Goal: Task Accomplishment & Management: Manage account settings

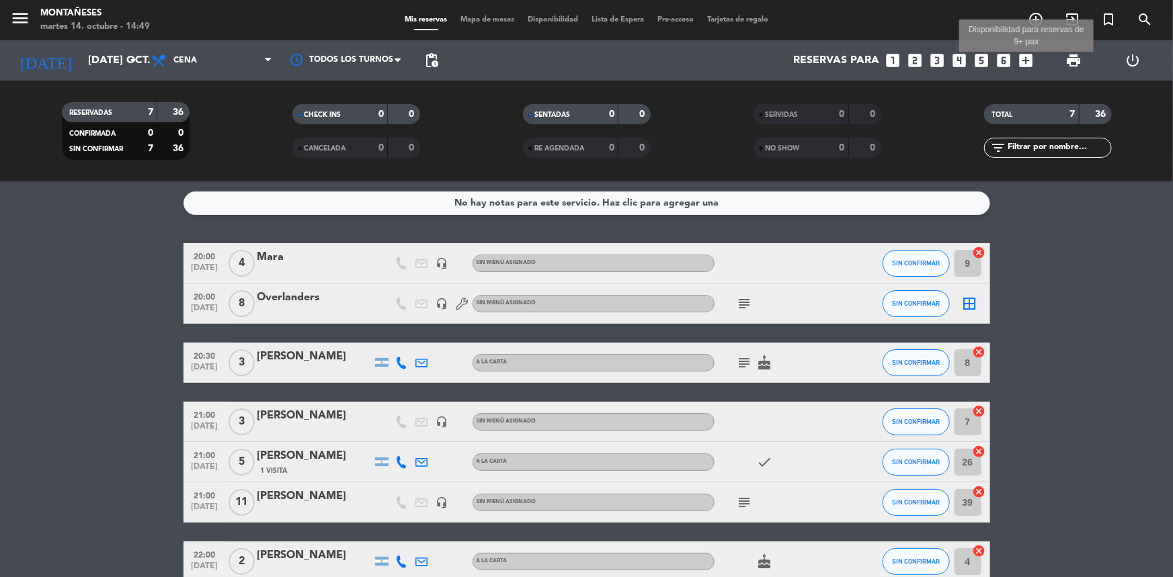
click at [1030, 60] on icon "add_box" at bounding box center [1025, 60] width 17 height 17
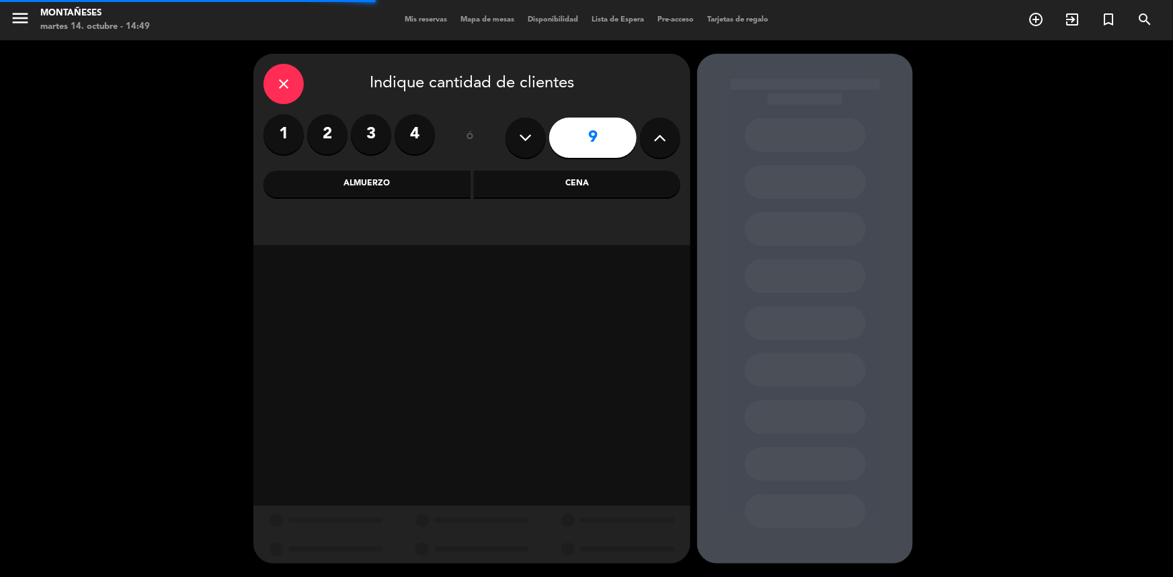
click at [535, 140] on button at bounding box center [526, 138] width 40 height 40
type input "8"
click at [412, 194] on div "Almuerzo" at bounding box center [367, 184] width 207 height 27
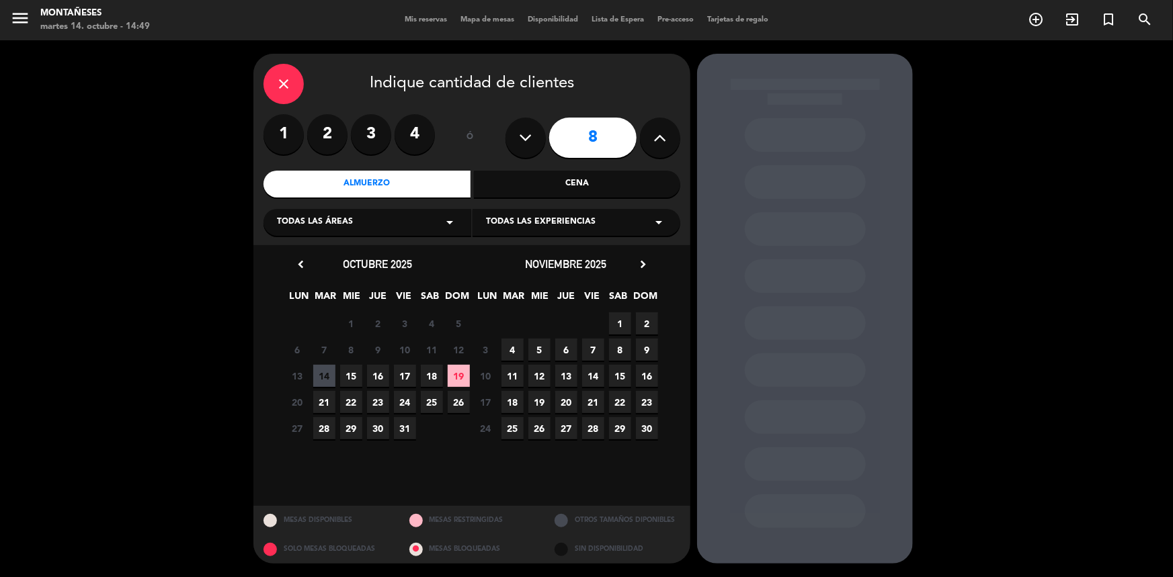
click at [403, 377] on span "17" at bounding box center [405, 376] width 22 height 22
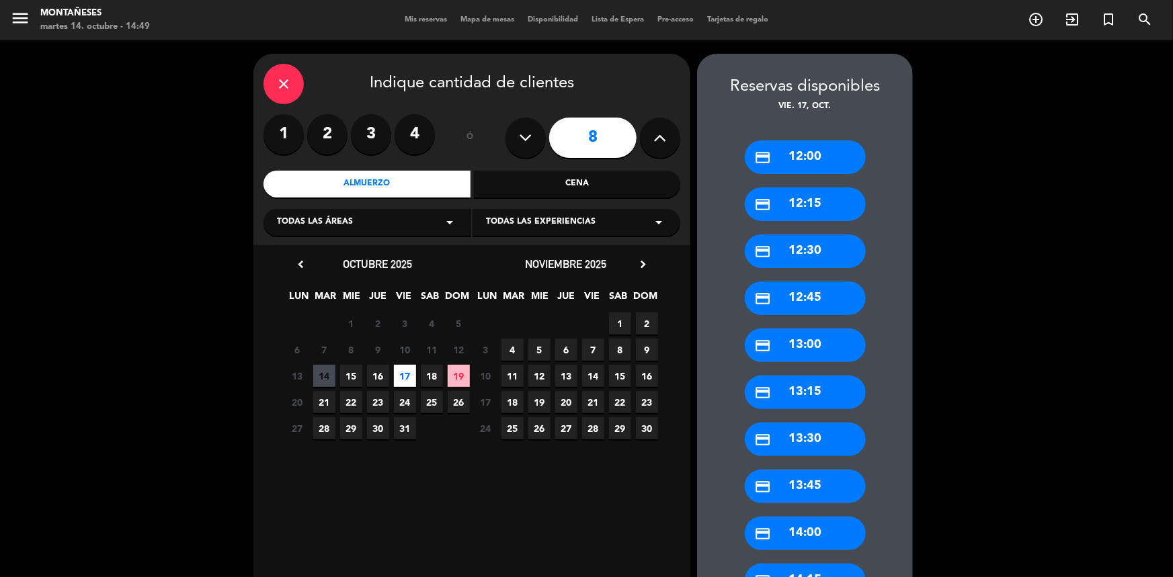
click at [819, 341] on div "credit_card 13:00" at bounding box center [805, 346] width 121 height 34
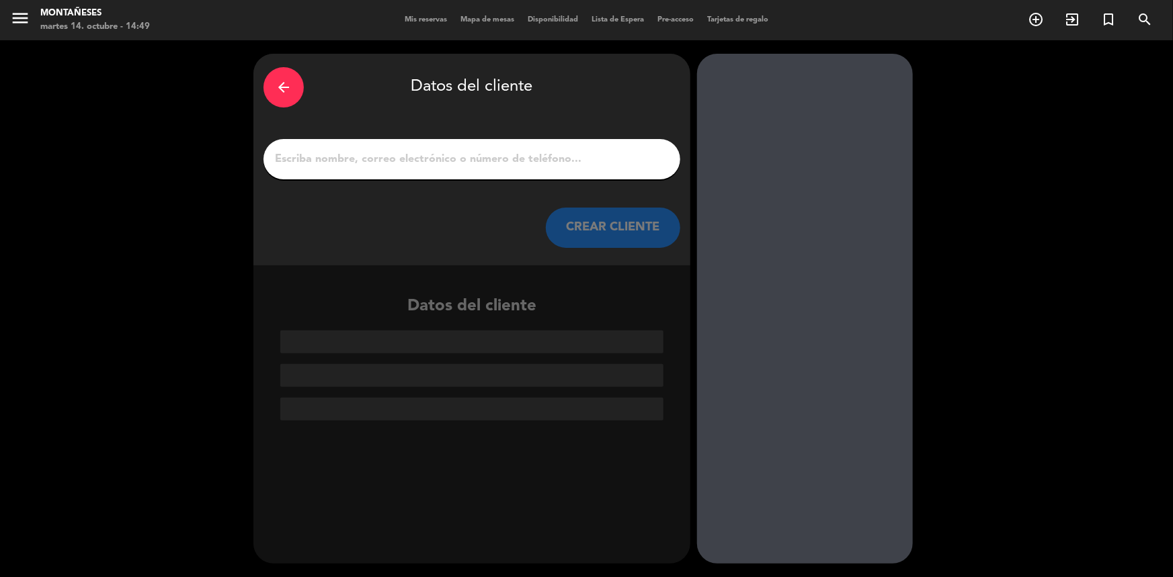
click at [560, 159] on input "1" at bounding box center [472, 159] width 397 height 19
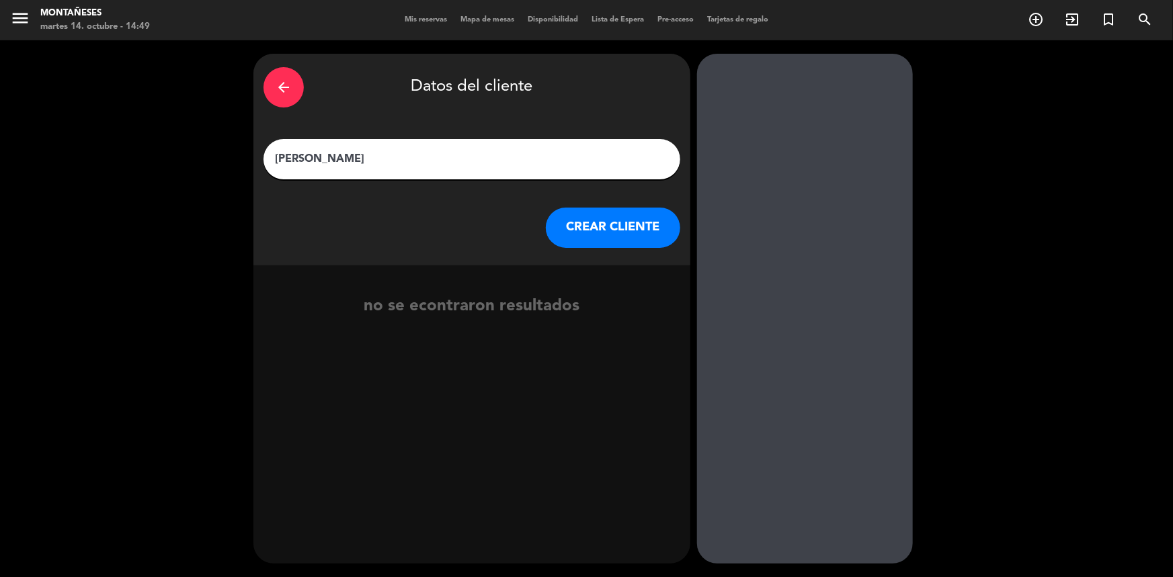
type input "[PERSON_NAME]"
click at [586, 231] on button "CREAR CLIENTE" at bounding box center [613, 228] width 134 height 40
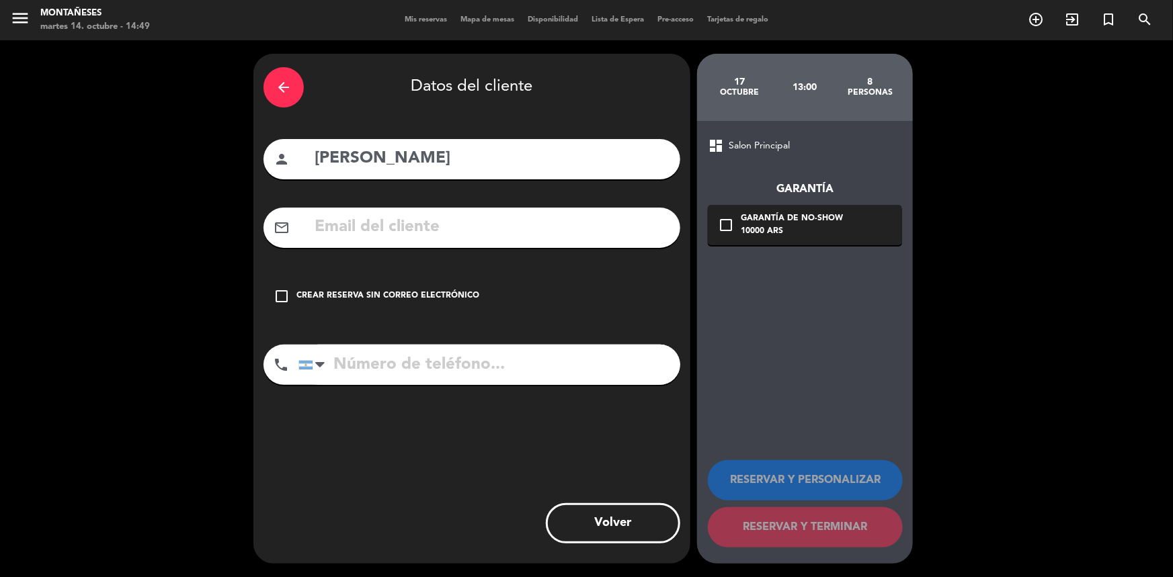
click at [410, 294] on div "Crear reserva sin correo electrónico" at bounding box center [387, 296] width 183 height 13
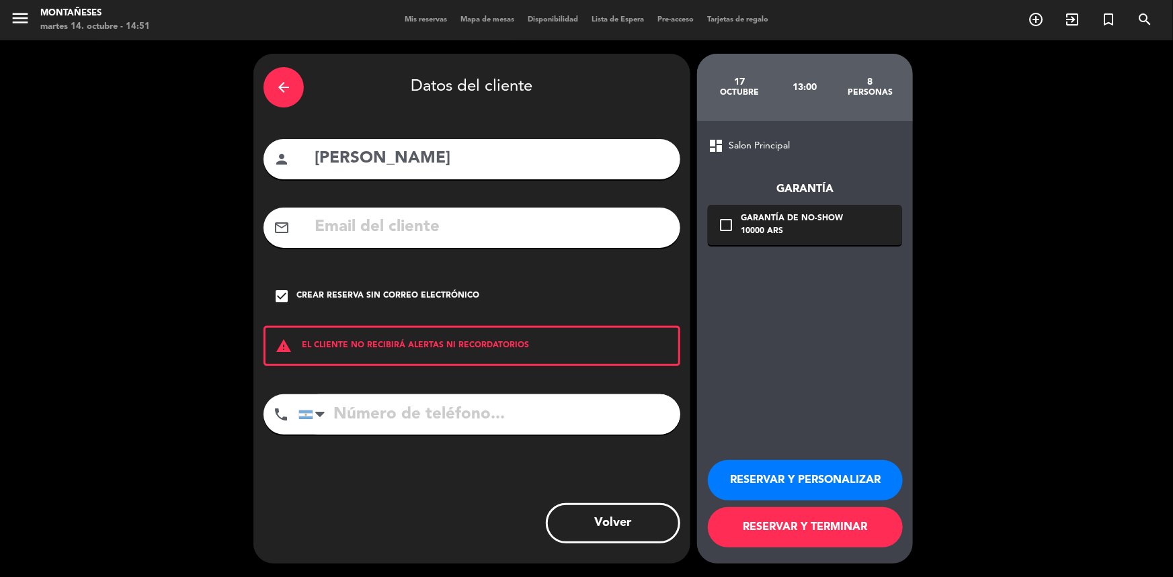
click at [499, 412] on input "tel" at bounding box center [489, 415] width 382 height 40
type input "1140860000"
click at [877, 469] on button "RESERVAR Y PERSONALIZAR" at bounding box center [805, 480] width 195 height 40
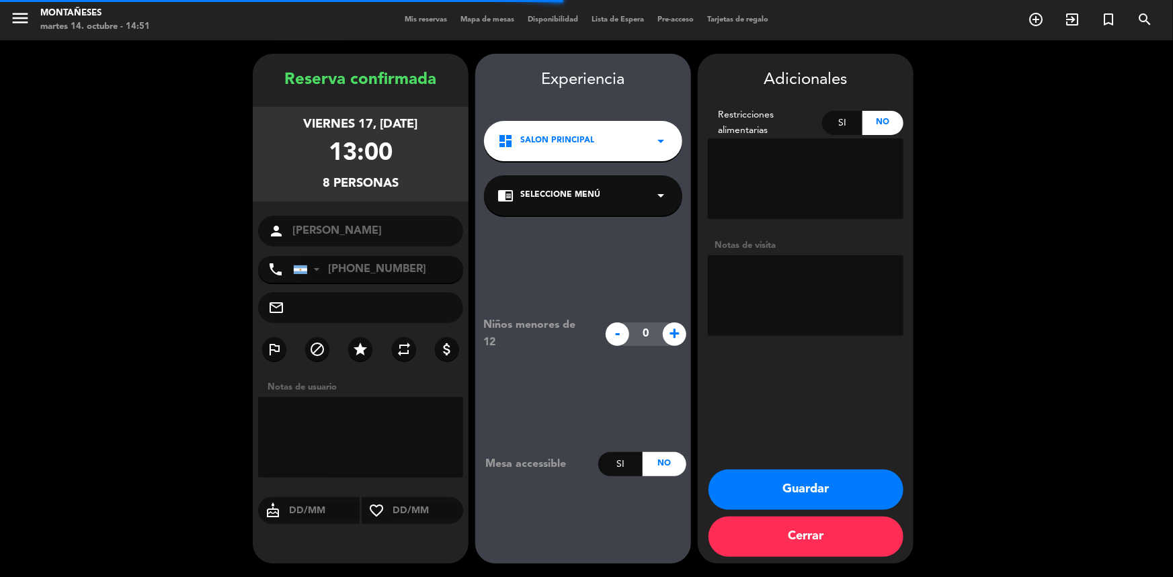
click at [810, 292] on textarea at bounding box center [806, 295] width 196 height 81
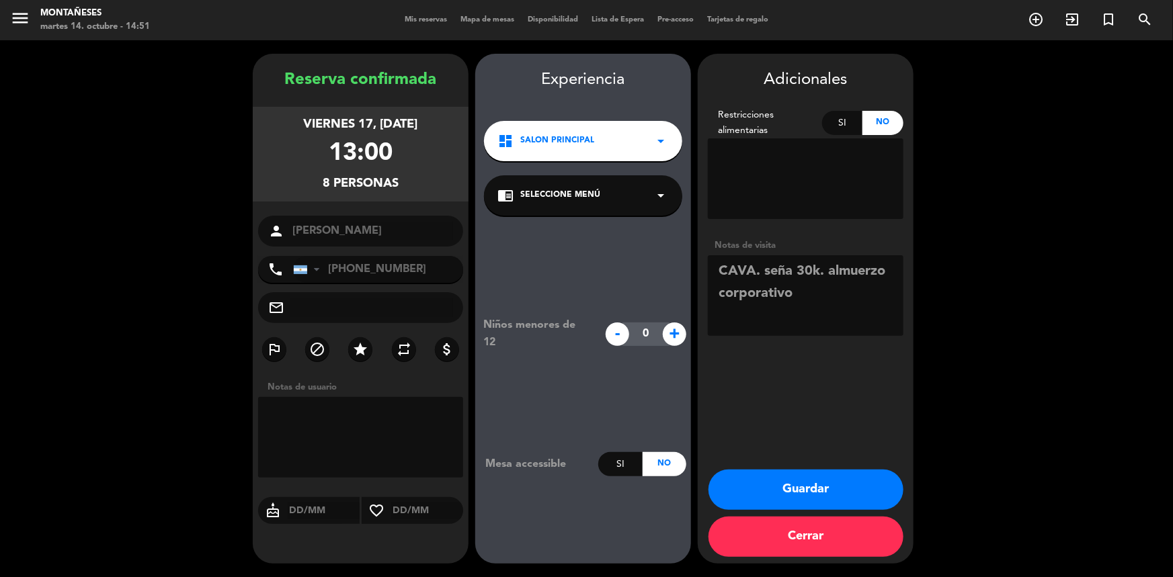
type textarea "CAVA. seña 30k. almuerzo corporativo"
click at [852, 481] on button "Guardar" at bounding box center [806, 490] width 195 height 40
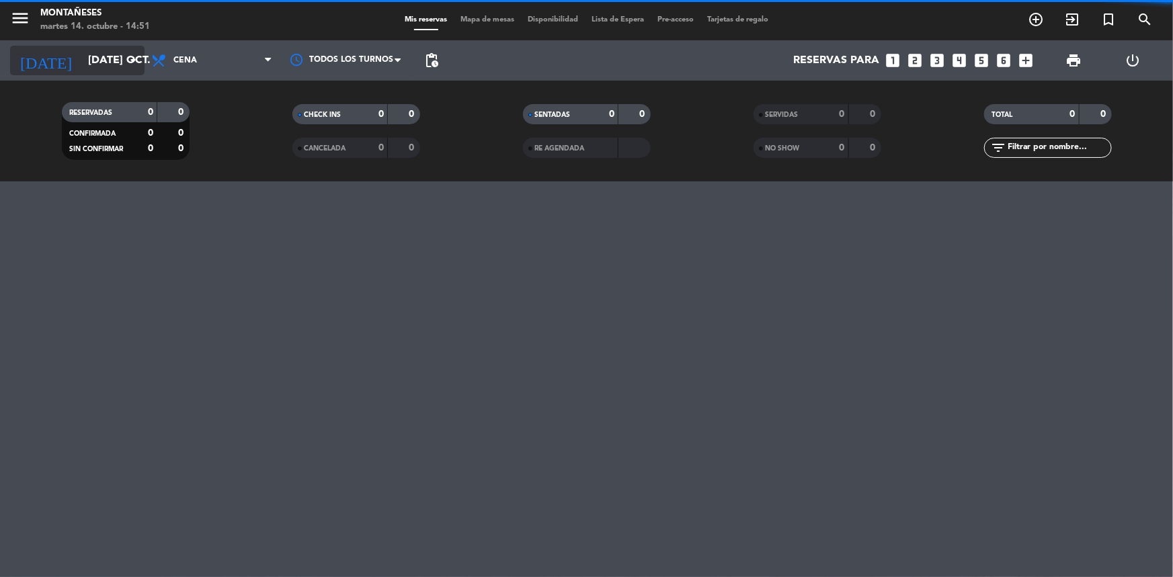
click at [89, 54] on input "[DATE] oct." at bounding box center [152, 61] width 142 height 26
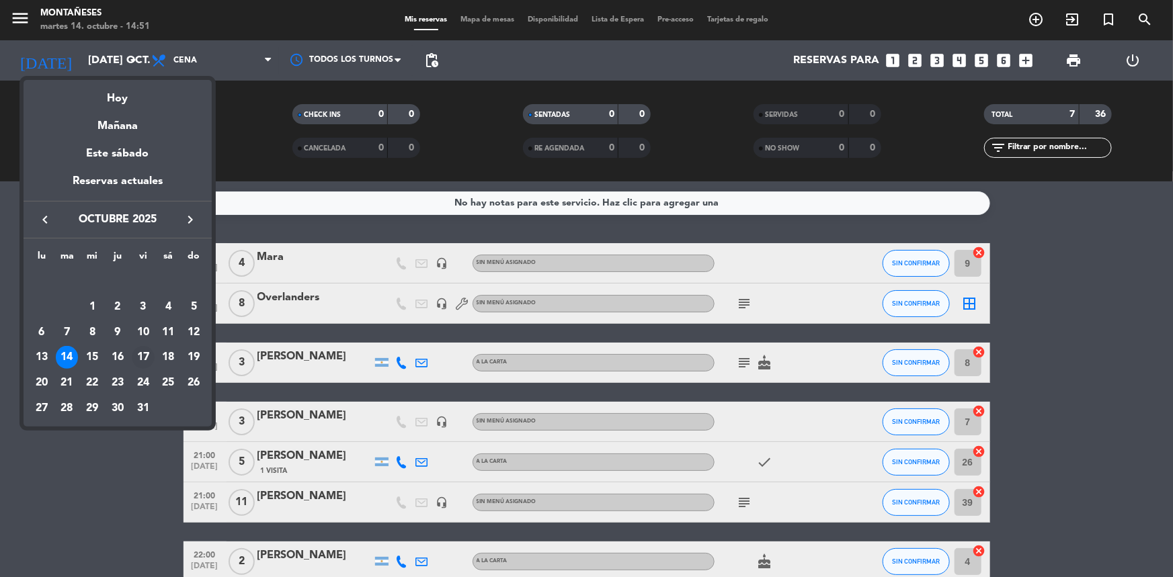
click at [141, 356] on div "17" at bounding box center [143, 357] width 23 height 23
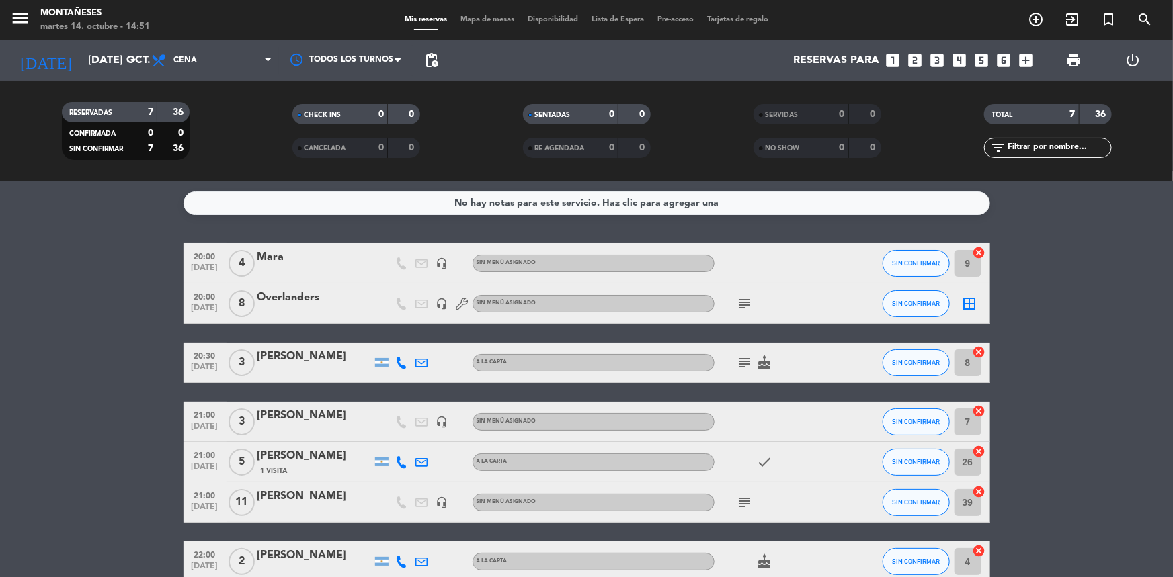
type input "vie. [DATE]"
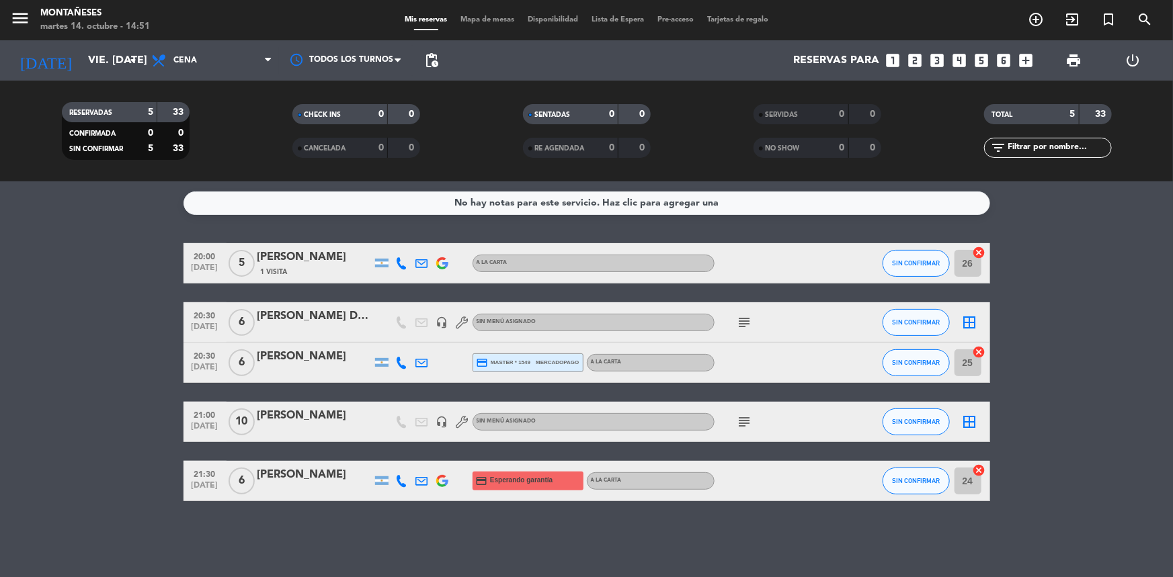
click at [206, 76] on div "Todos los servicios Almuerzo Cena Cena Todos los servicios Almuerzo Cena" at bounding box center [212, 60] width 134 height 40
click at [210, 71] on span "Cena" at bounding box center [212, 61] width 134 height 30
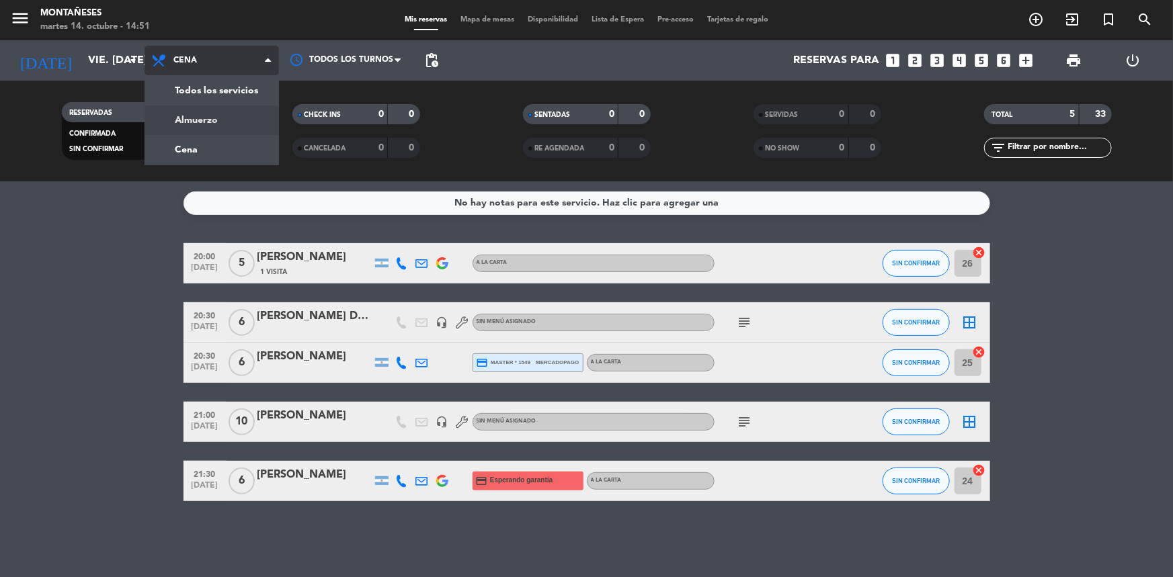
click at [216, 121] on div "menu Montañeses martes 14. octubre - 14:51 Mis reservas Mapa de mesas Disponibi…" at bounding box center [586, 91] width 1173 height 182
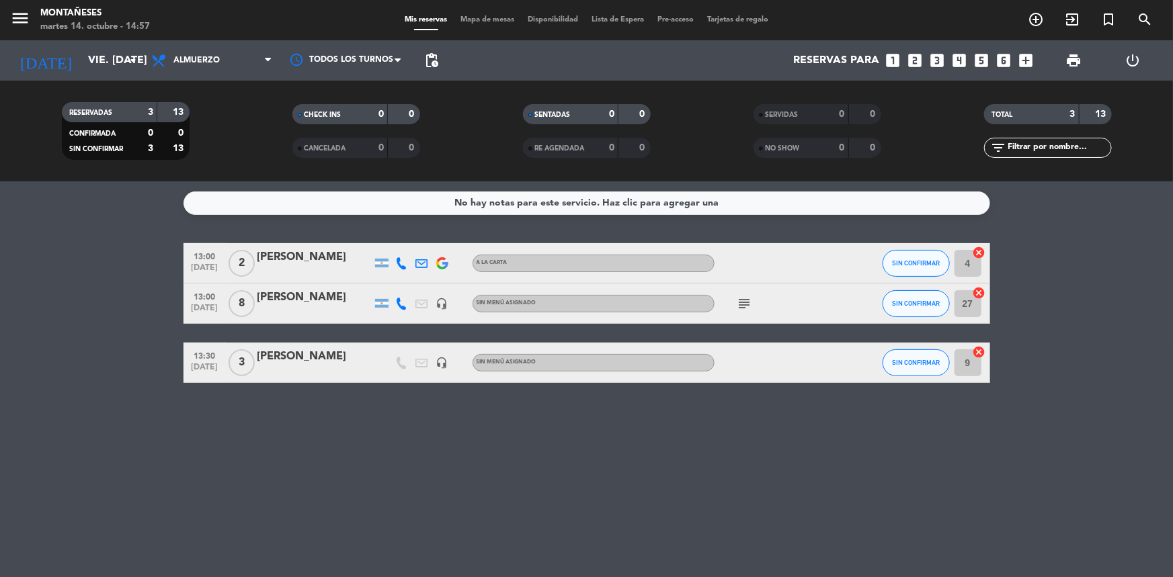
click at [93, 352] on bookings-row "13:00 [DATE] 2 [PERSON_NAME] A [PERSON_NAME] SIN CONFIRMAR 4 cancel 13:00 [DATE…" at bounding box center [586, 313] width 1173 height 140
click at [286, 302] on div "[PERSON_NAME]" at bounding box center [314, 297] width 114 height 17
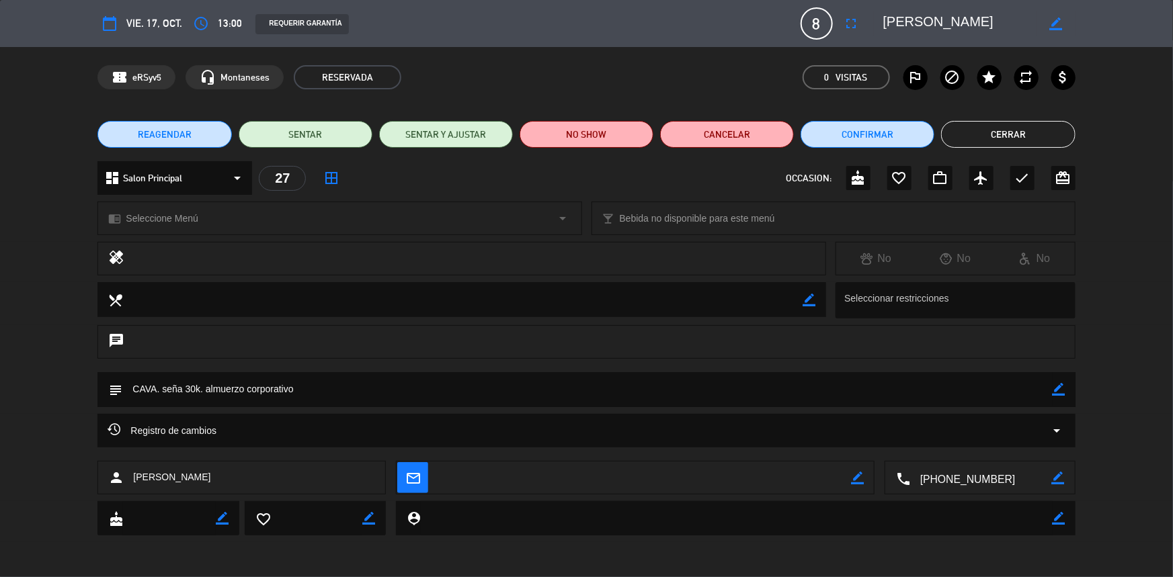
click at [1061, 389] on icon "border_color" at bounding box center [1059, 389] width 13 height 13
click at [1028, 391] on textarea at bounding box center [587, 389] width 930 height 34
type textarea "CAVA. seña 30k. almuerzo corporativo. cubierto a 8k"
click at [1063, 389] on icon at bounding box center [1059, 389] width 13 height 13
click at [1042, 132] on button "Cerrar" at bounding box center [1008, 134] width 134 height 27
